Goal: Book appointment/travel/reservation

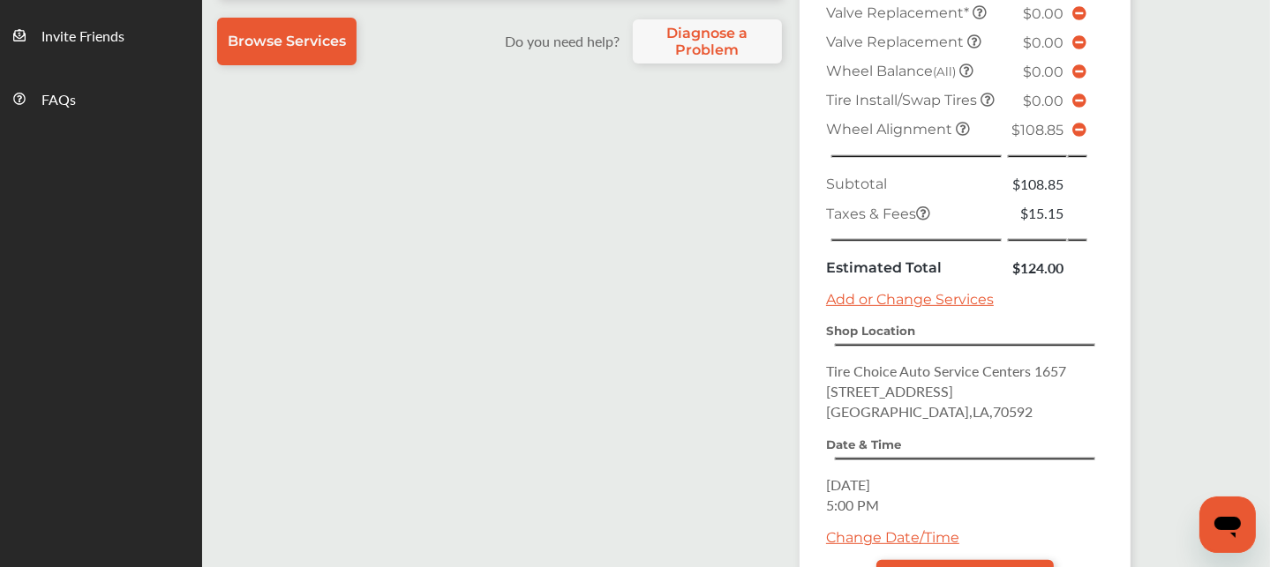
scroll to position [625, 0]
click at [1084, 143] on td at bounding box center [1079, 128] width 23 height 29
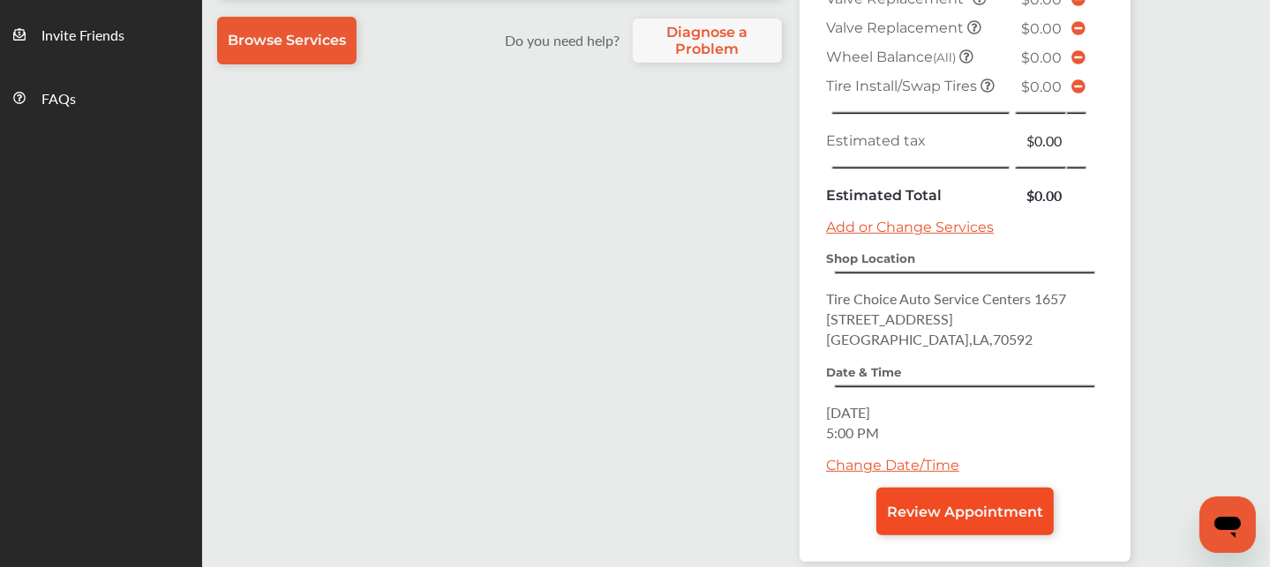
click at [976, 504] on span "Review Appointment" at bounding box center [965, 512] width 156 height 17
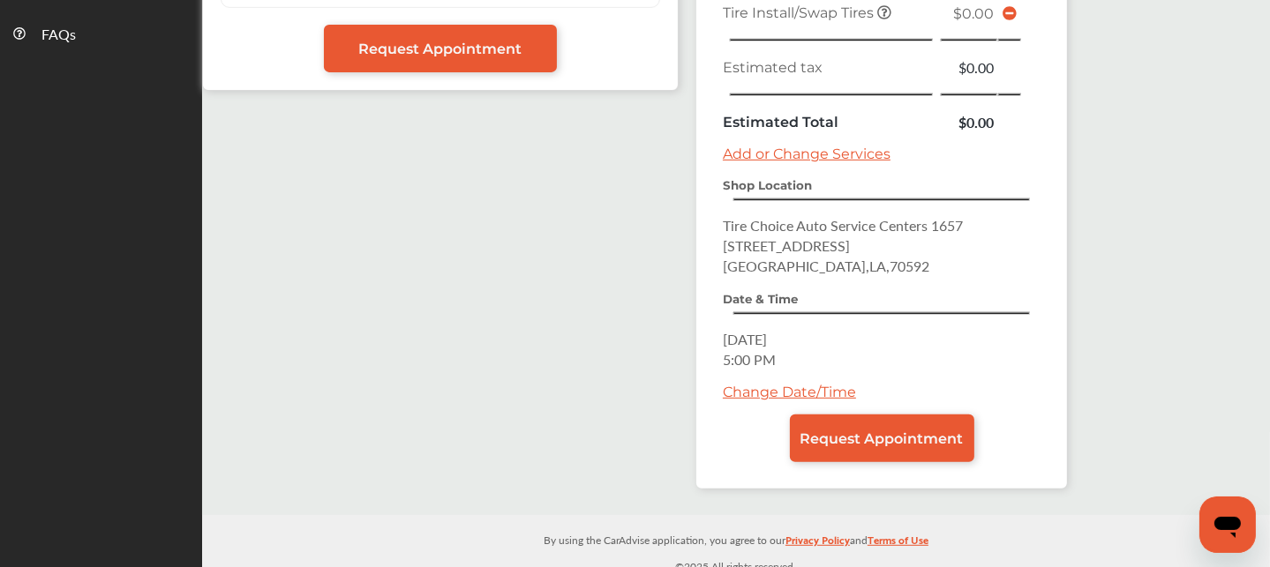
scroll to position [688, 0]
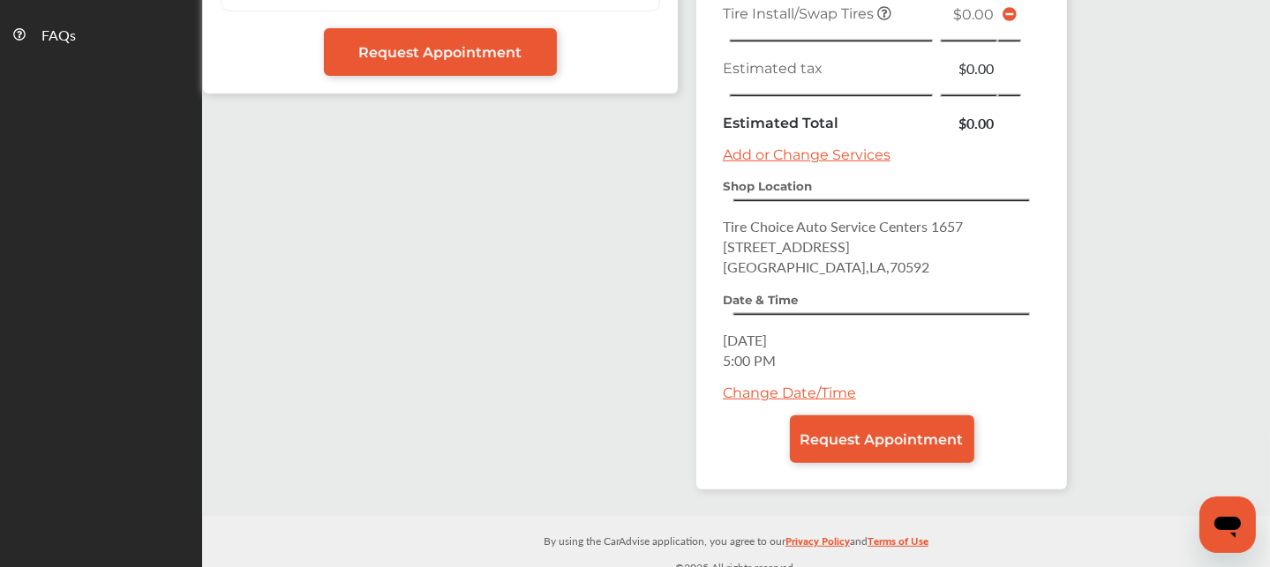
click at [843, 453] on div "Summary Add to Calendar Scheduled Services Tire Install / Swap Tires $0.00 TPMS…" at bounding box center [881, 72] width 371 height 836
click at [841, 431] on span "Request Appointment" at bounding box center [881, 439] width 163 height 17
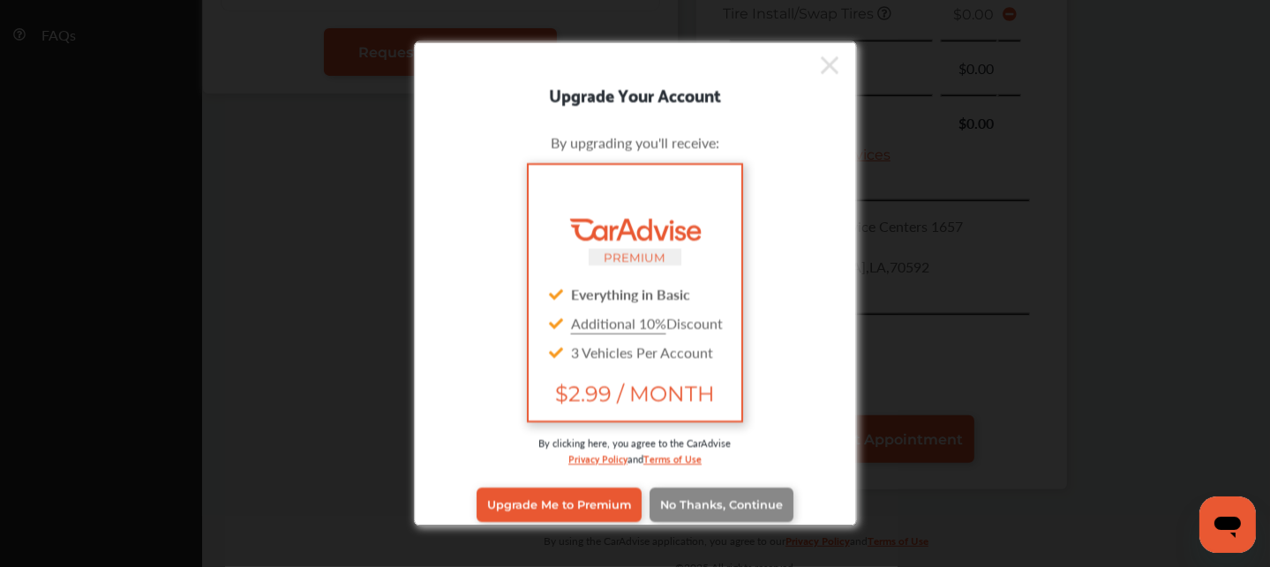
click at [734, 496] on link "No Thanks, Continue" at bounding box center [721, 505] width 144 height 34
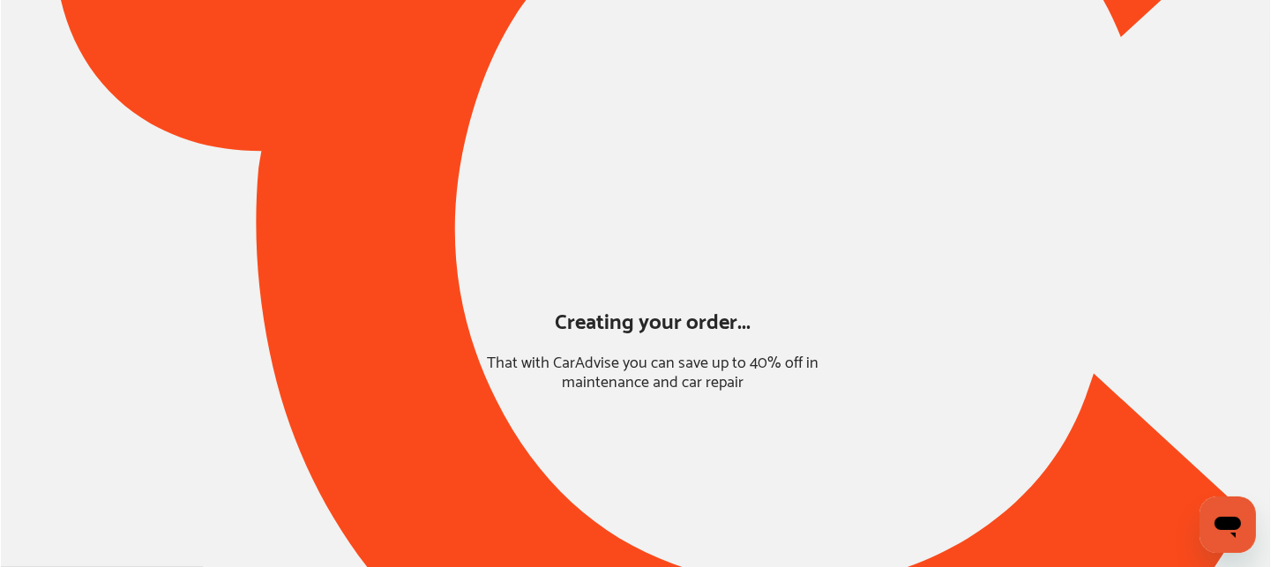
scroll to position [184, 0]
